Goal: Task Accomplishment & Management: Manage account settings

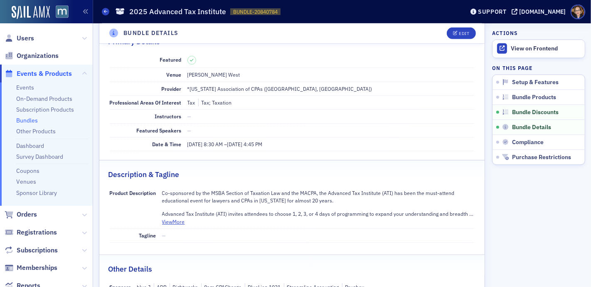
scroll to position [406, 0]
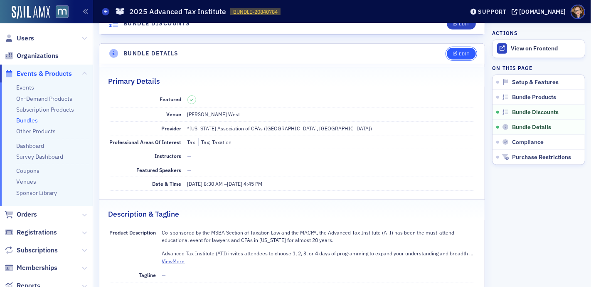
click at [453, 52] on span "Edit" at bounding box center [461, 54] width 16 height 5
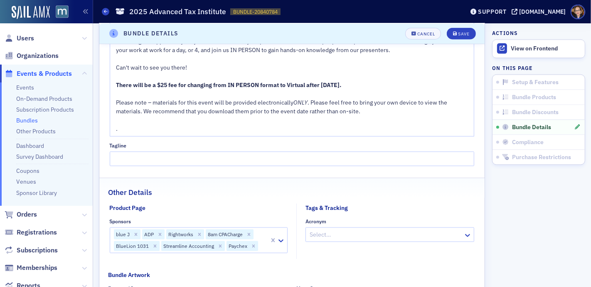
scroll to position [923, 0]
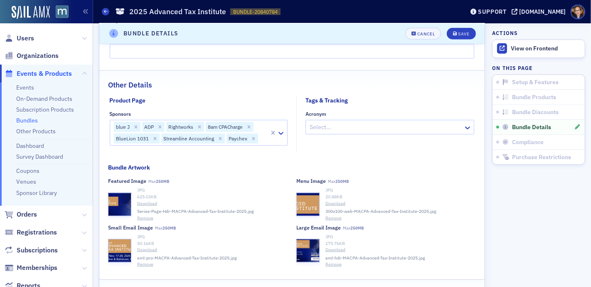
click at [264, 135] on div at bounding box center [264, 139] width 10 height 10
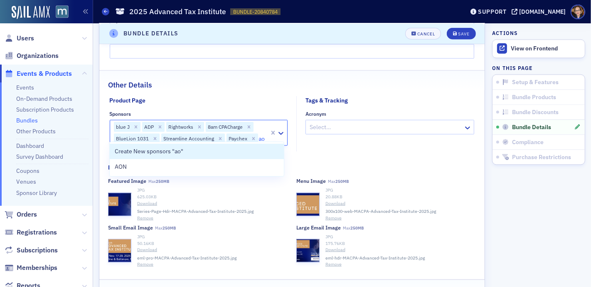
type input "aon"
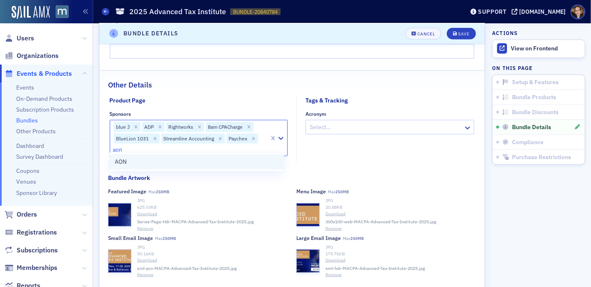
click at [120, 161] on span "AON" at bounding box center [121, 161] width 12 height 9
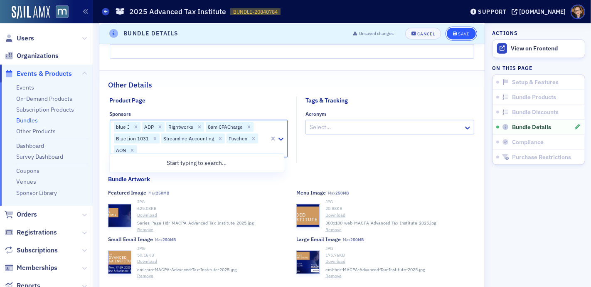
click at [458, 33] on div "Save" at bounding box center [463, 33] width 11 height 5
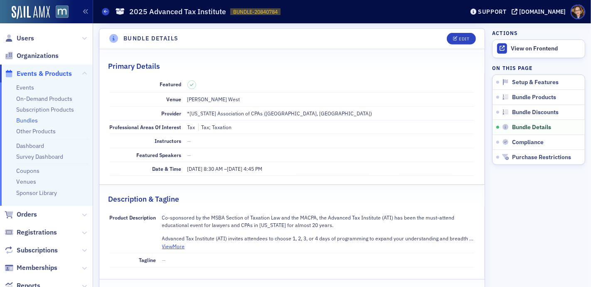
scroll to position [418, 0]
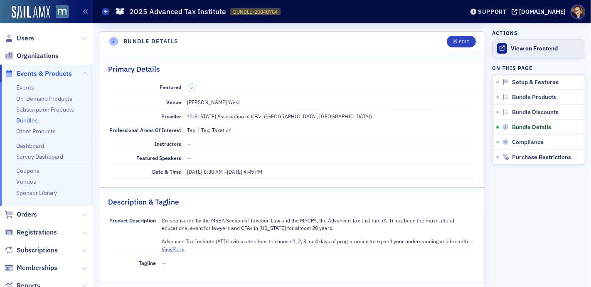
click at [514, 45] on div "View on Frontend" at bounding box center [546, 48] width 70 height 7
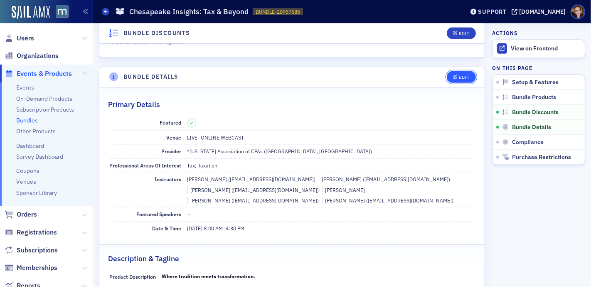
click at [459, 75] on div "Edit" at bounding box center [464, 77] width 10 height 5
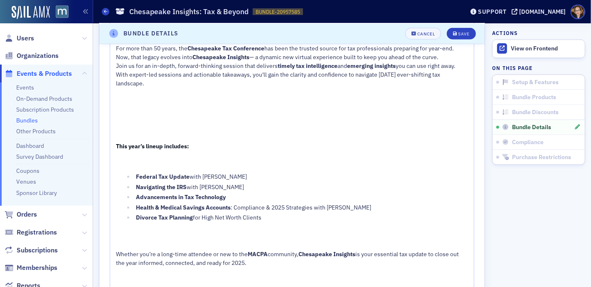
scroll to position [984, 0]
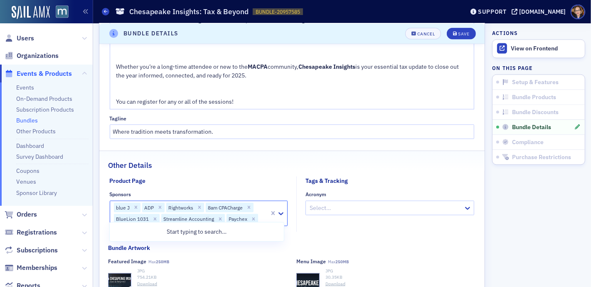
click at [262, 216] on div at bounding box center [264, 219] width 10 height 10
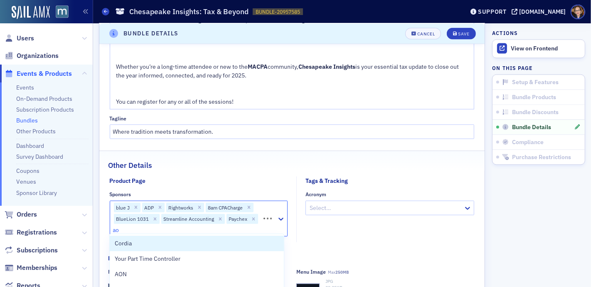
type input "aon"
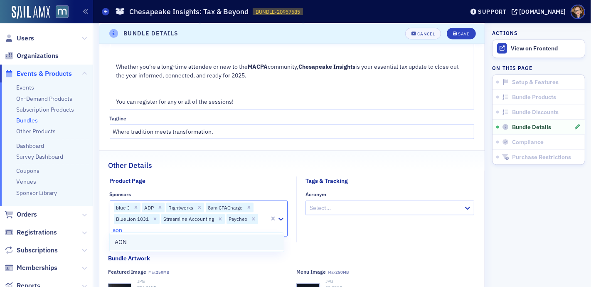
click at [126, 241] on span "AON" at bounding box center [121, 241] width 12 height 9
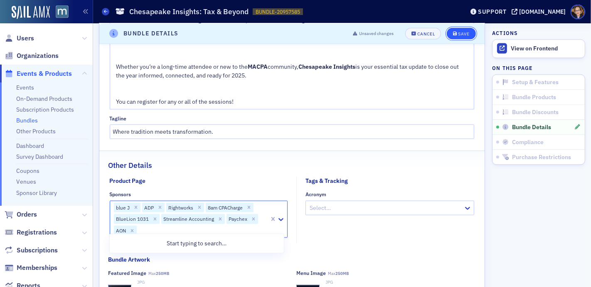
click at [458, 32] on div "Save" at bounding box center [463, 33] width 11 height 5
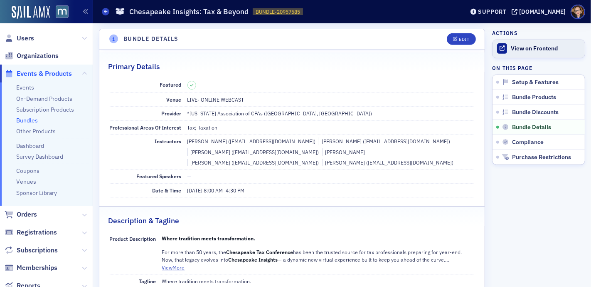
scroll to position [413, 0]
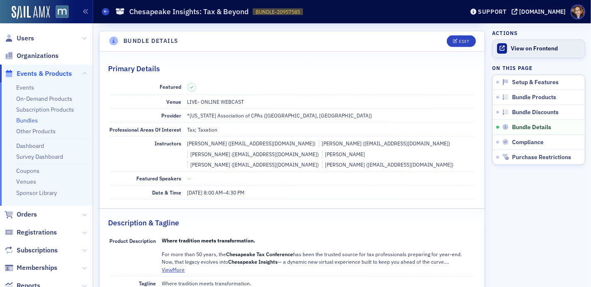
click at [519, 52] on link "View on Frontend" at bounding box center [539, 48] width 92 height 17
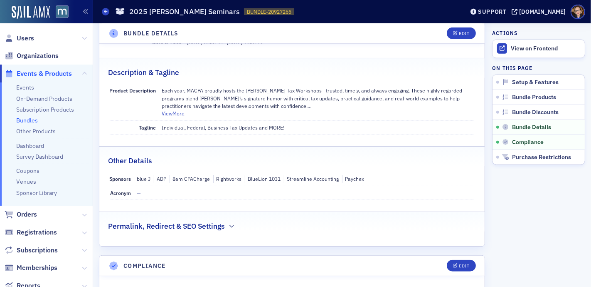
scroll to position [485, 0]
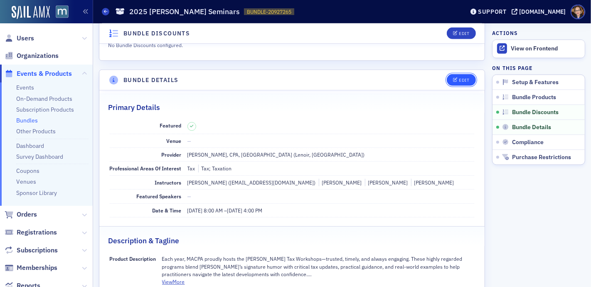
click at [450, 74] on button "Edit" at bounding box center [461, 80] width 29 height 12
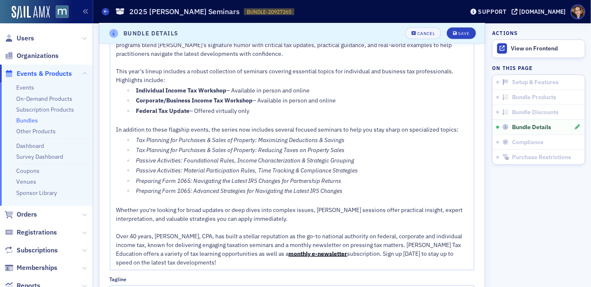
scroll to position [1029, 0]
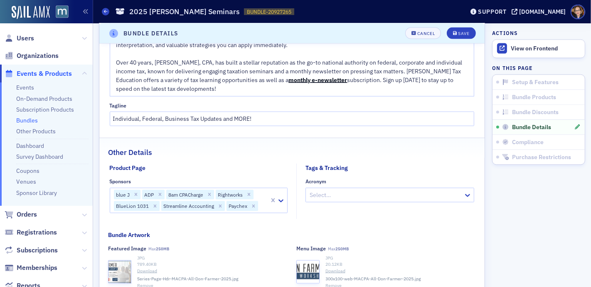
click at [270, 194] on div at bounding box center [279, 200] width 18 height 25
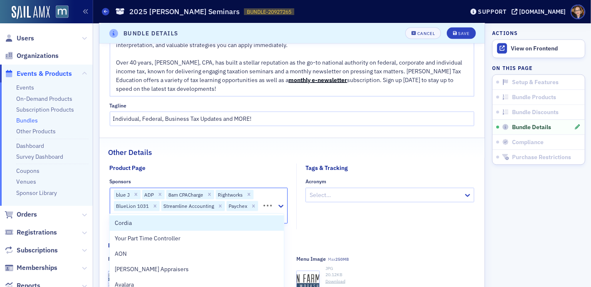
type input "aon"
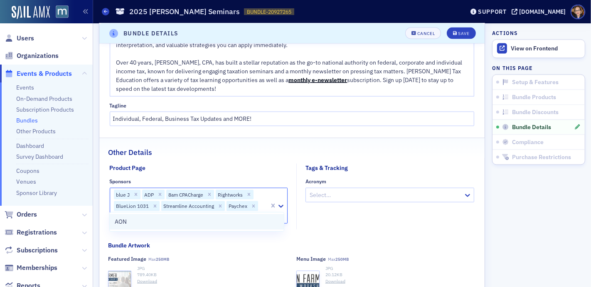
click at [124, 219] on span "AON" at bounding box center [121, 221] width 12 height 9
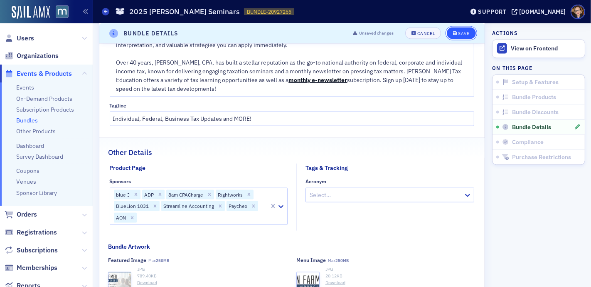
click at [458, 34] on div "Save" at bounding box center [463, 33] width 11 height 5
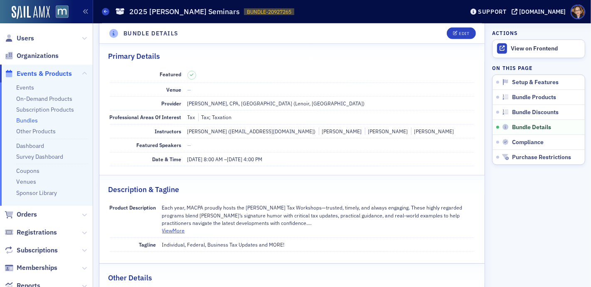
scroll to position [523, 0]
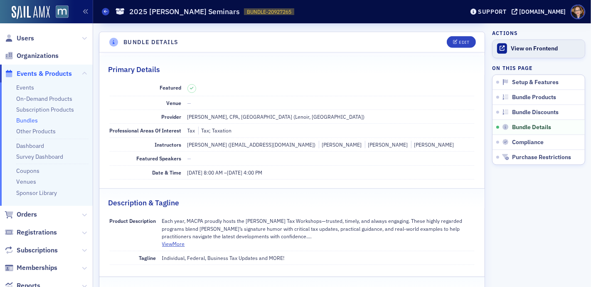
click at [534, 52] on link "View on Frontend" at bounding box center [539, 48] width 92 height 17
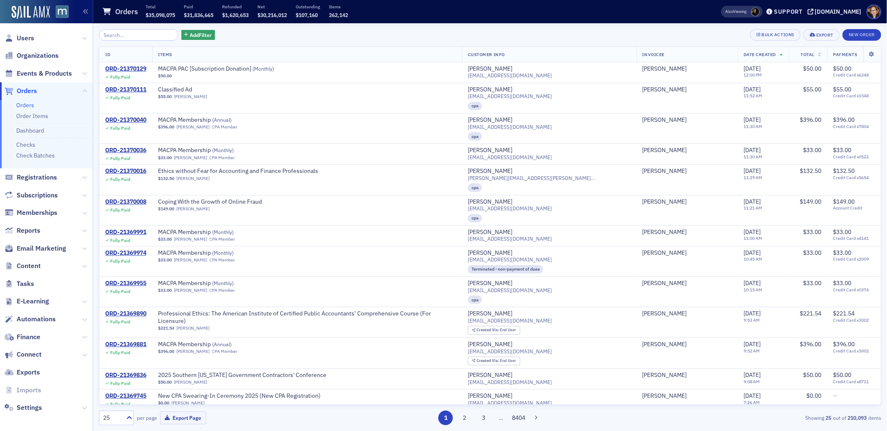
click at [30, 90] on span "Orders" at bounding box center [27, 91] width 20 height 9
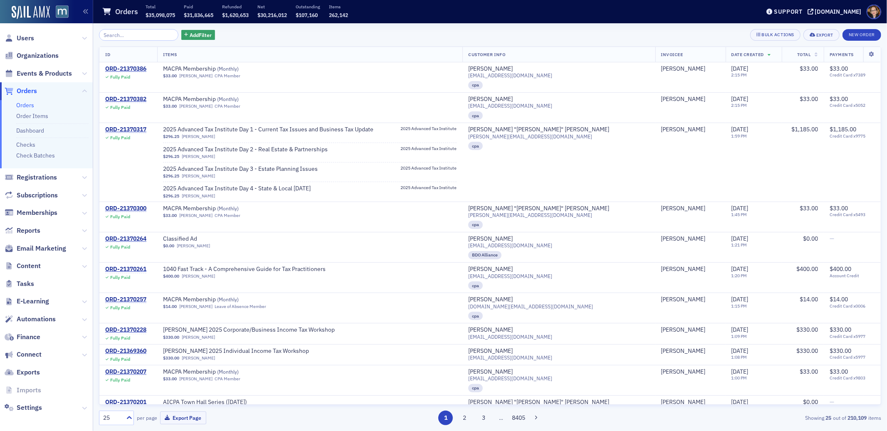
click at [31, 90] on span "Orders" at bounding box center [27, 91] width 20 height 9
